Goal: Transaction & Acquisition: Book appointment/travel/reservation

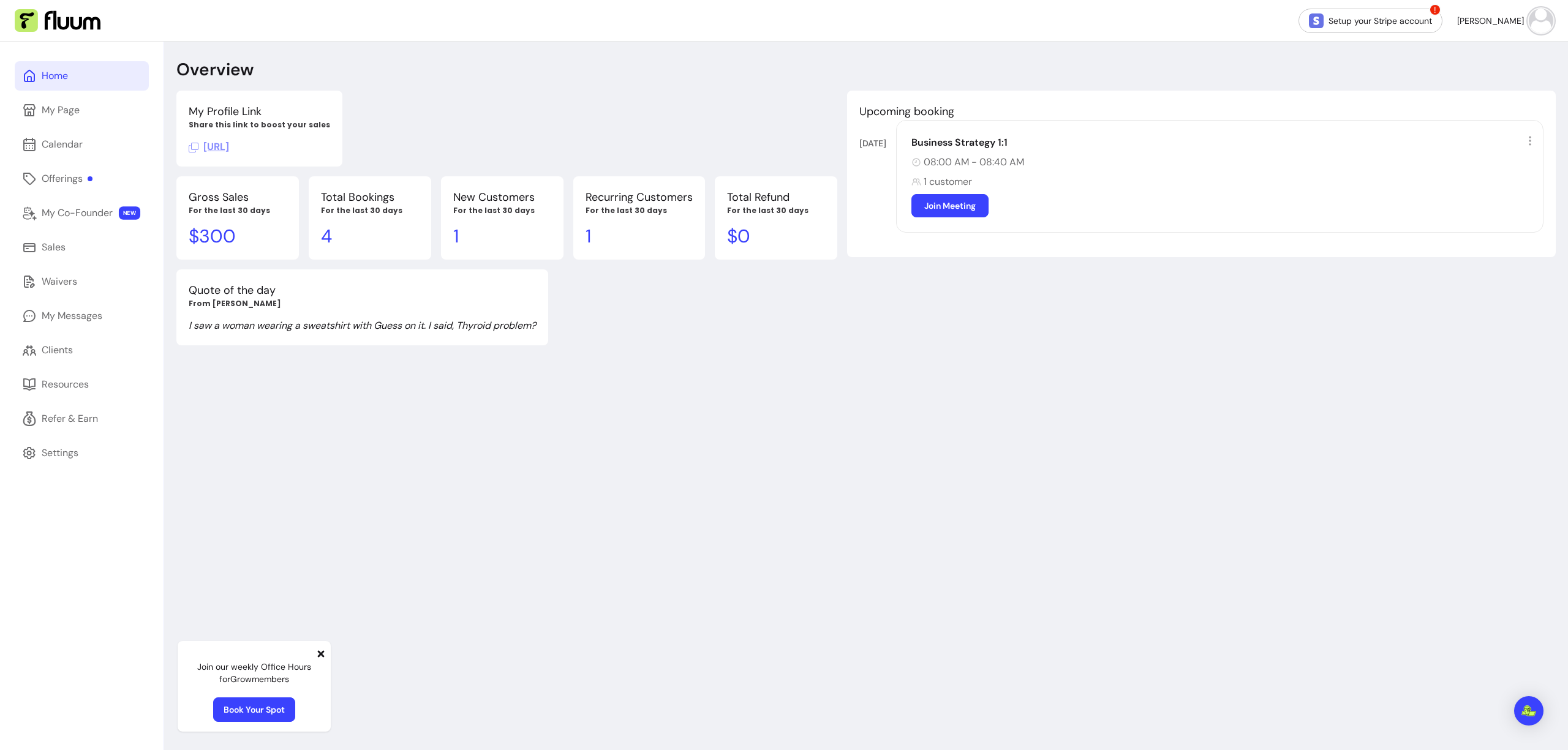
click at [46, 30] on img at bounding box center [57, 20] width 86 height 23
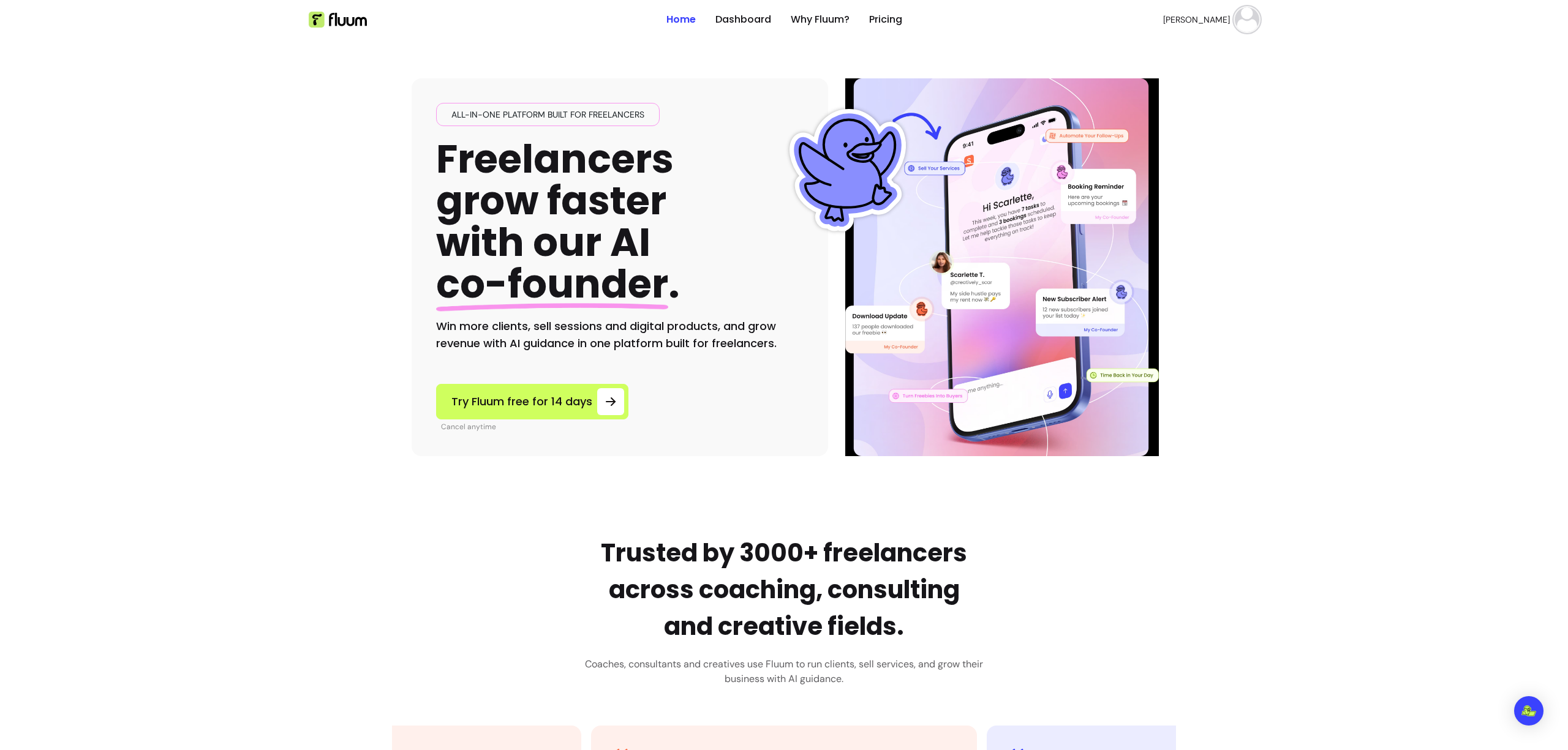
click at [1234, 7] on button "[PERSON_NAME]" at bounding box center [1211, 19] width 96 height 25
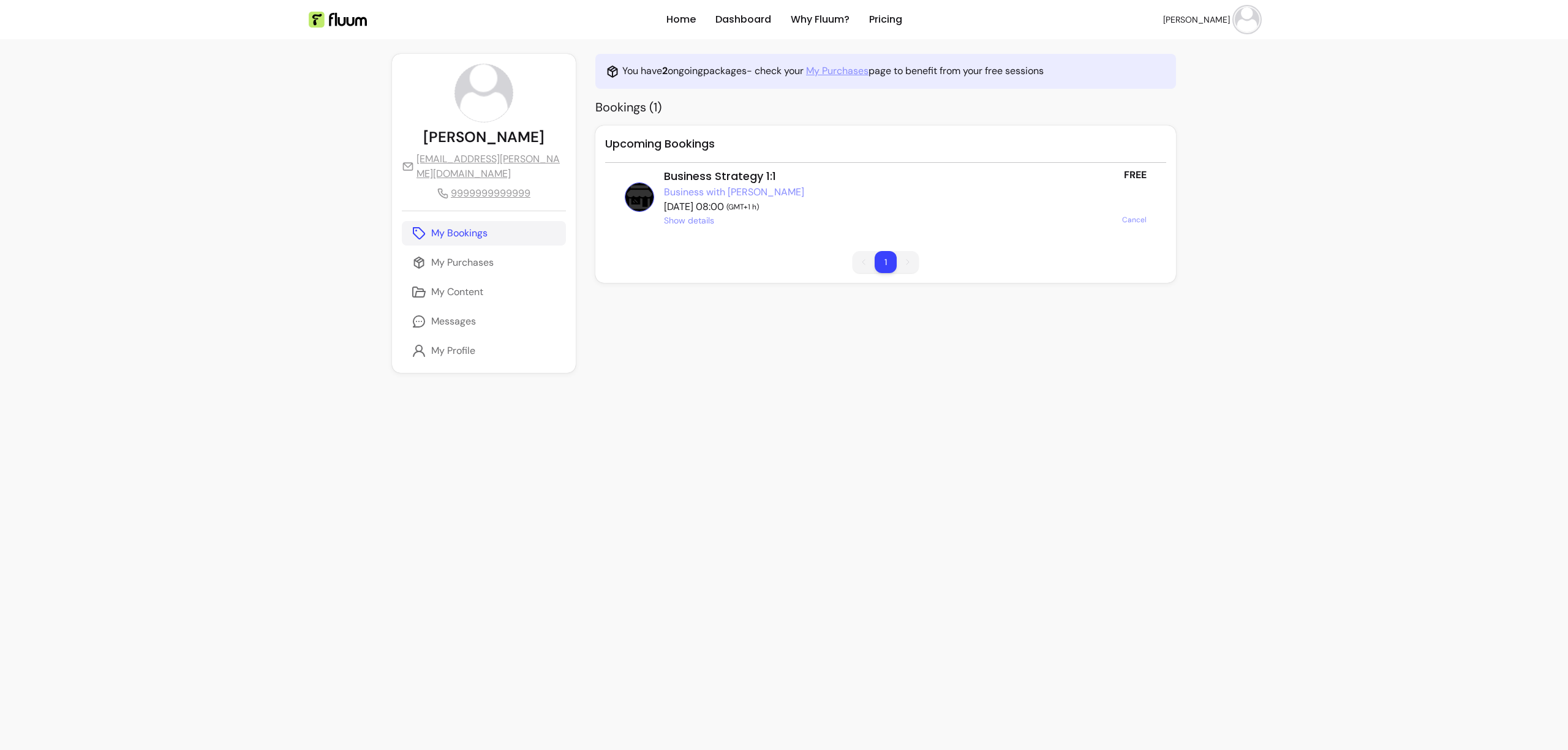
click at [834, 73] on link "My Purchases" at bounding box center [837, 71] width 63 height 15
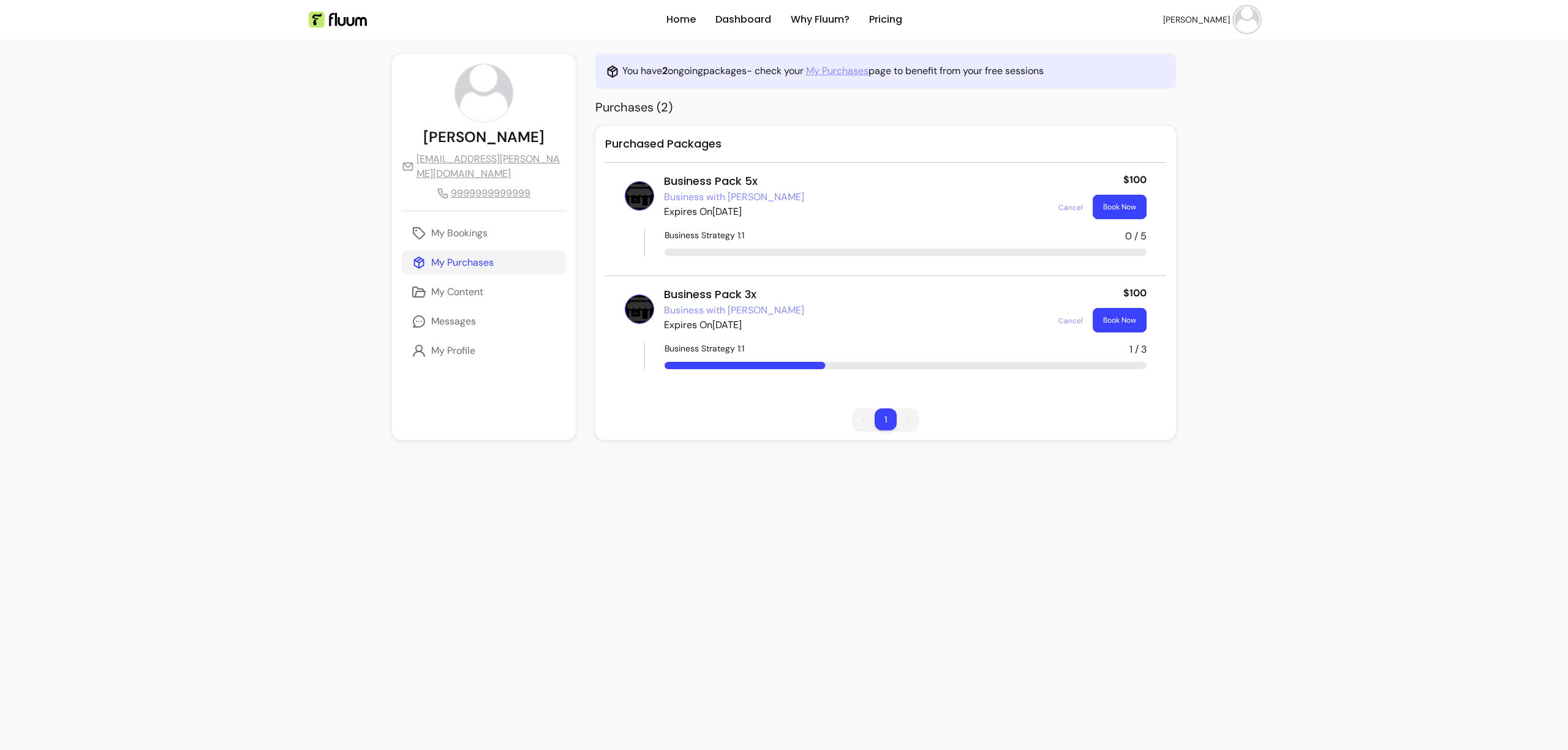
click at [1108, 205] on button "Book Now" at bounding box center [1120, 207] width 54 height 25
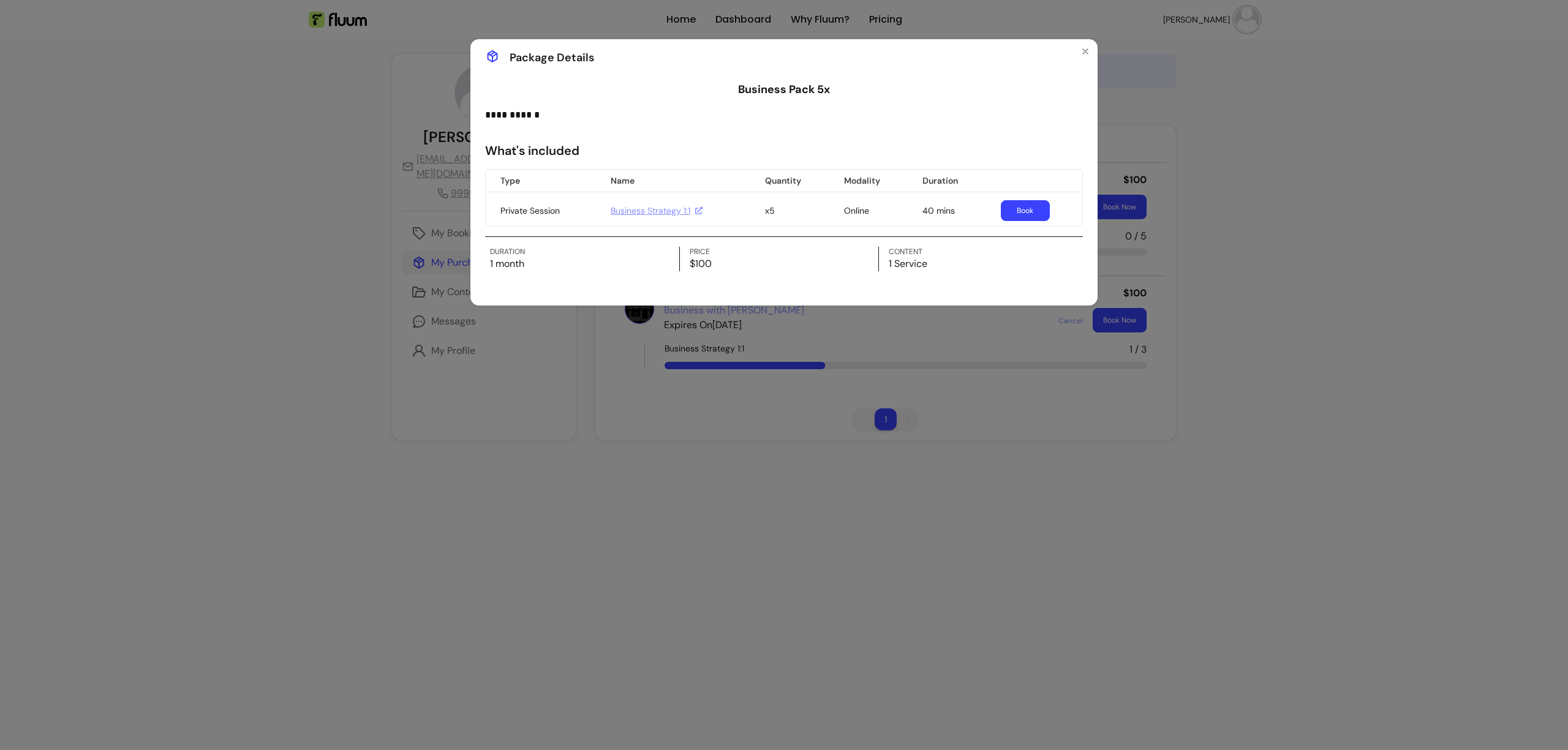
click at [1039, 209] on link "Book" at bounding box center [1025, 211] width 49 height 21
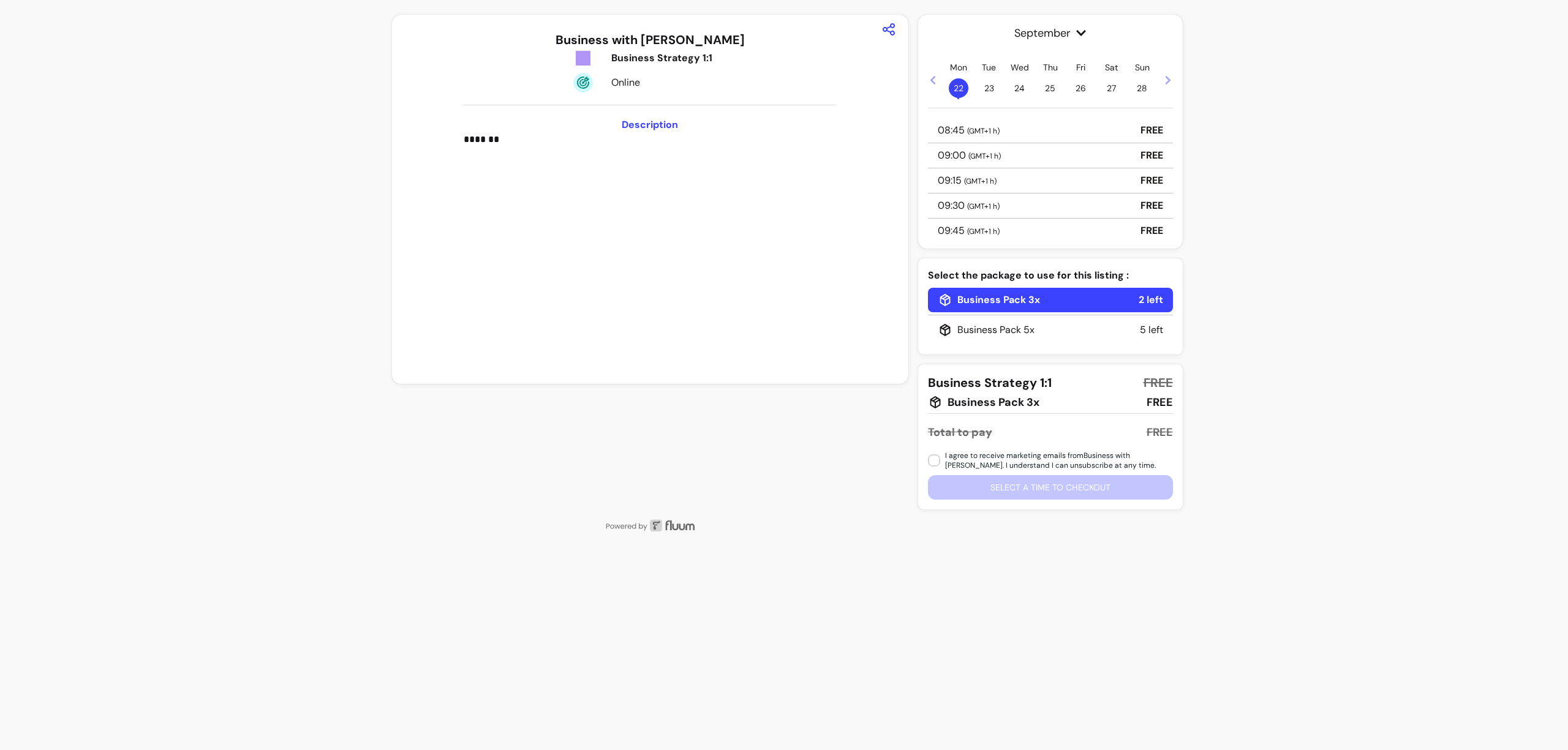
click at [1086, 149] on div "09:00 ( GMT+1 h ) FREE" at bounding box center [1050, 155] width 245 height 25
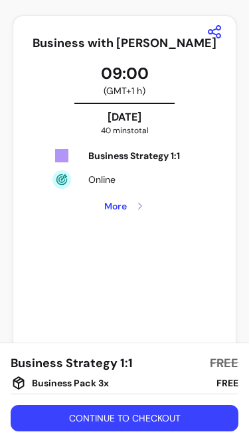
click at [156, 417] on button "Continue to checkout" at bounding box center [124, 418] width 227 height 27
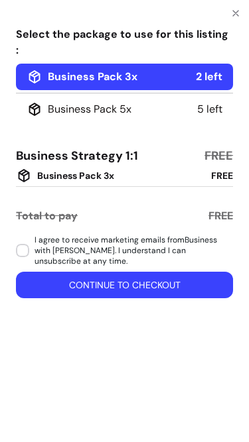
click at [109, 101] on div "Business Pack 5x" at bounding box center [79, 109] width 105 height 16
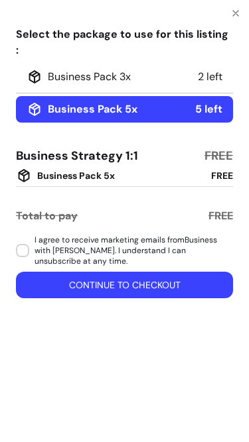
click at [119, 69] on div "Business Pack 3x" at bounding box center [79, 77] width 104 height 16
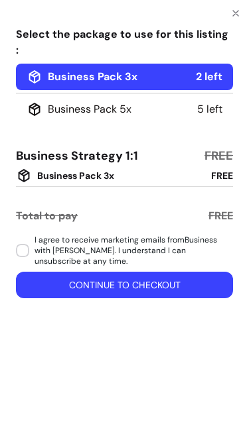
click at [125, 101] on div "Business Pack 5x" at bounding box center [79, 109] width 105 height 16
